Goal: Task Accomplishment & Management: Complete application form

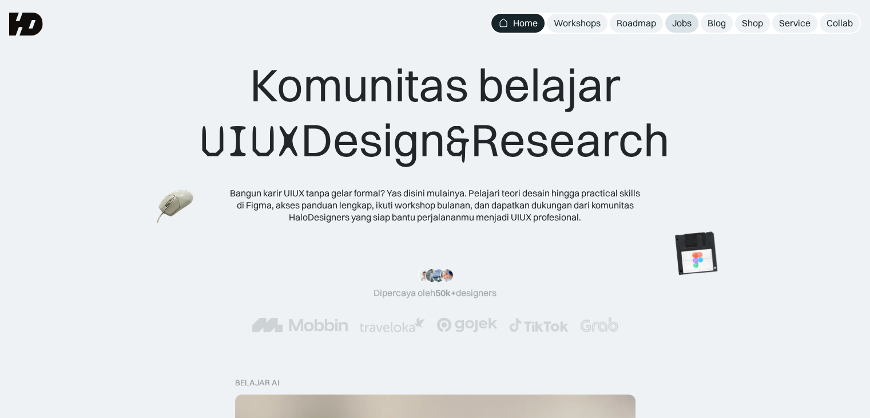
click at [672, 23] on div "Jobs" at bounding box center [681, 23] width 19 height 12
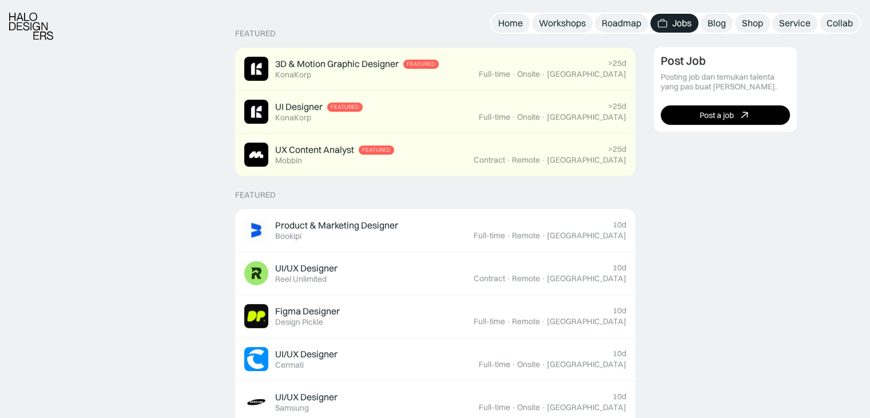
scroll to position [286, 0]
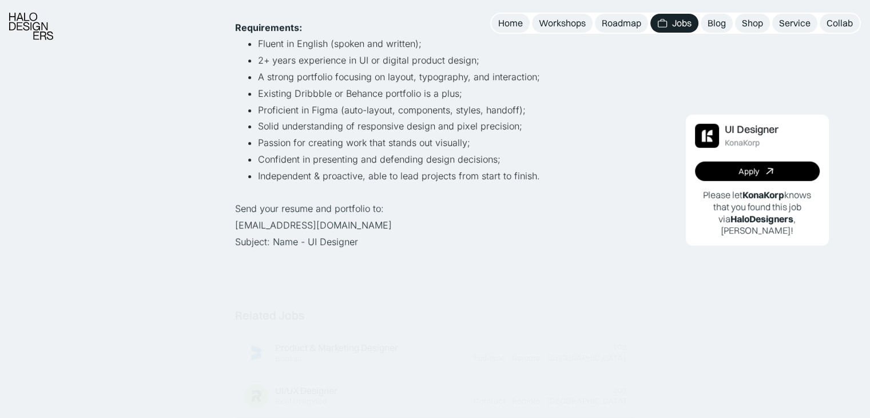
scroll to position [515, 0]
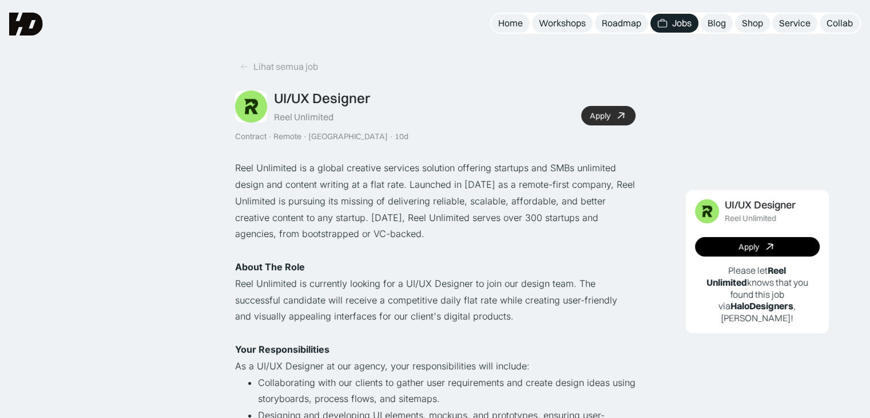
click at [602, 116] on div "Apply" at bounding box center [600, 116] width 21 height 10
click at [612, 113] on link "Apply" at bounding box center [608, 115] width 54 height 19
